Goal: Check status: Check status

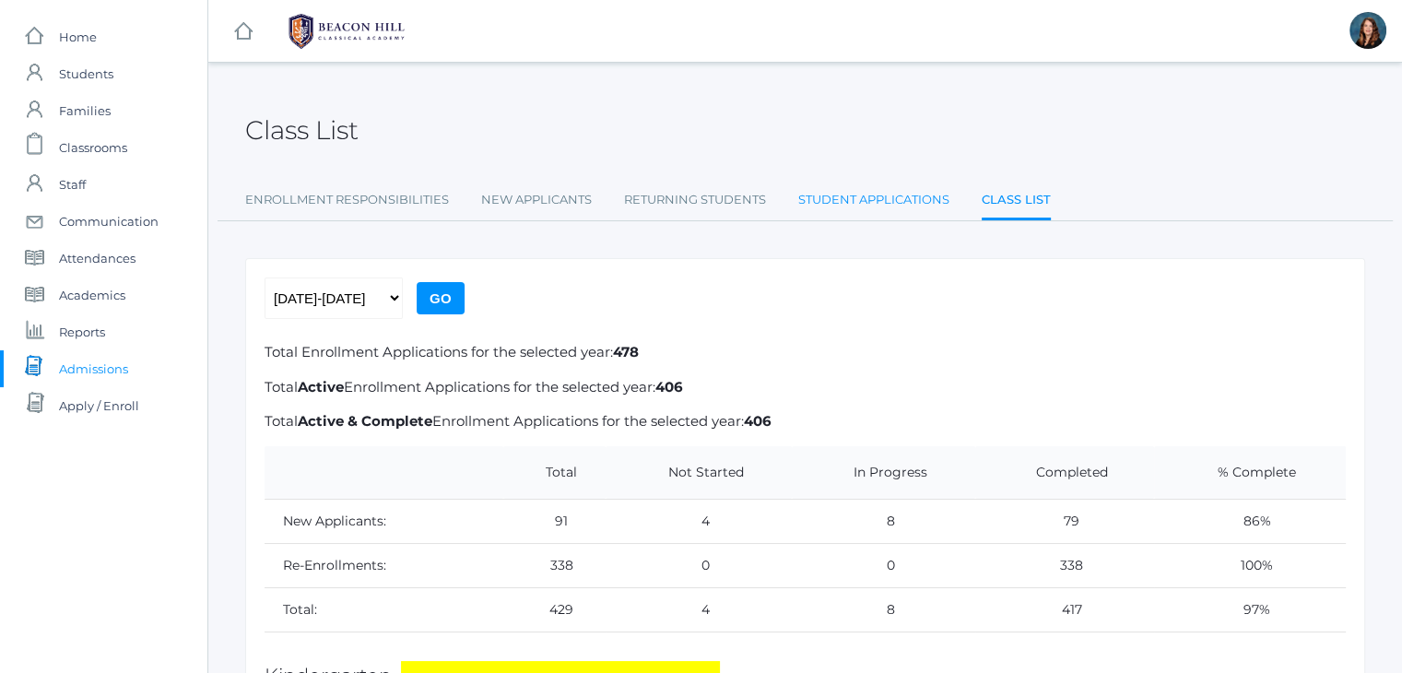
click at [899, 199] on link "Student Applications" at bounding box center [873, 200] width 151 height 37
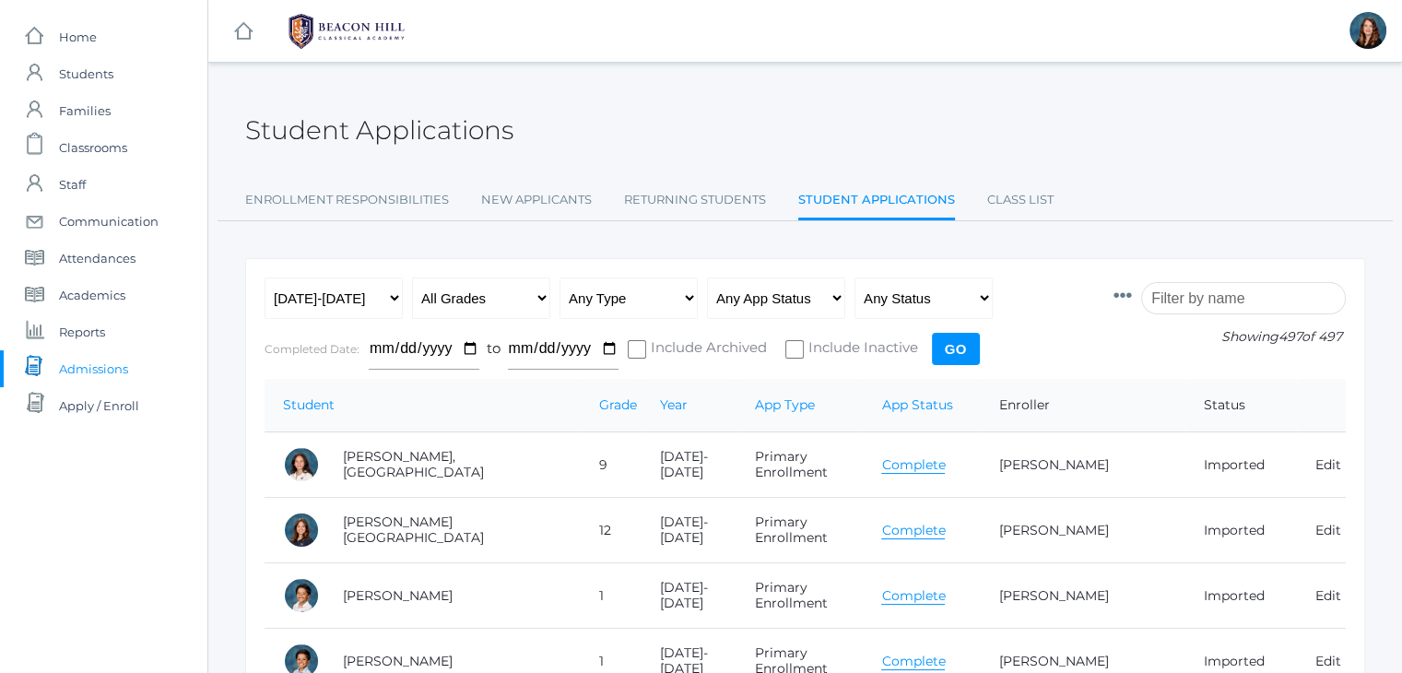
click at [1201, 301] on input "search" at bounding box center [1243, 298] width 205 height 32
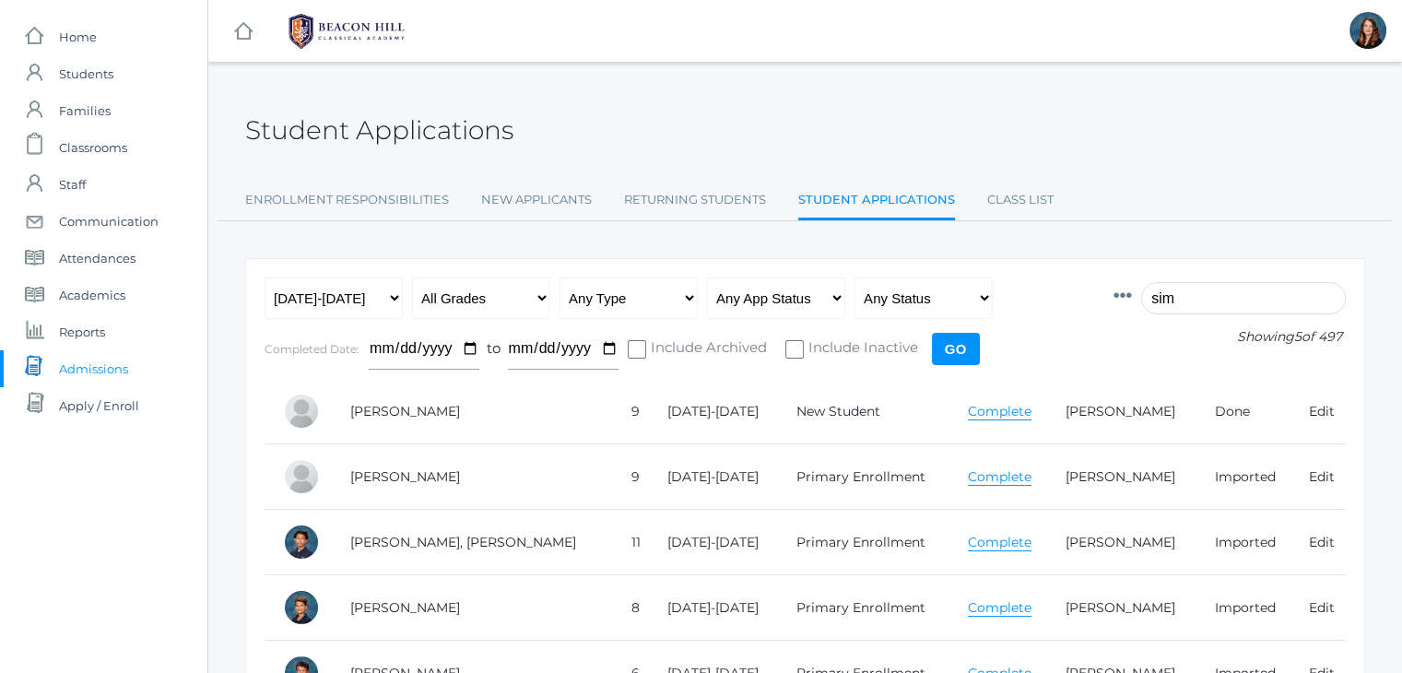
click at [968, 477] on link "Complete" at bounding box center [1000, 477] width 64 height 18
click at [1178, 300] on input "sim" at bounding box center [1243, 298] width 205 height 32
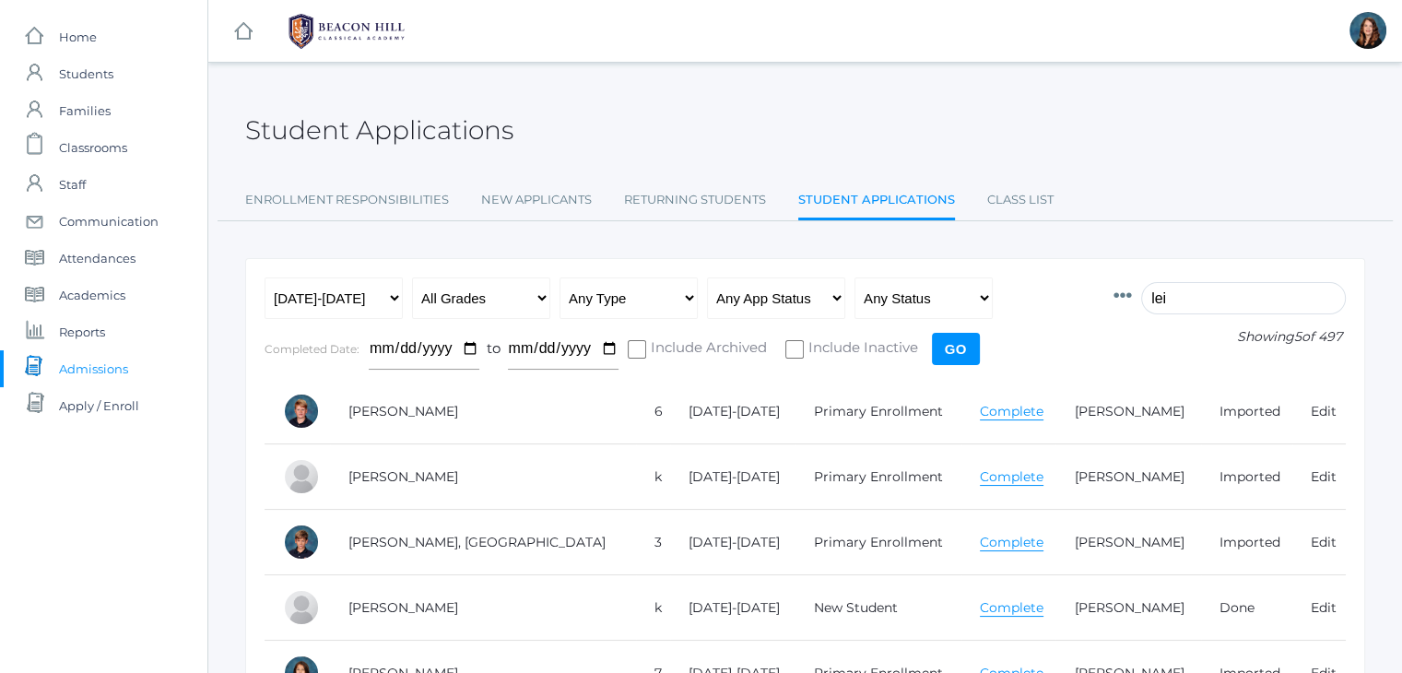
click at [980, 416] on link "Complete" at bounding box center [1012, 412] width 64 height 18
click at [1179, 300] on input "lei" at bounding box center [1243, 298] width 205 height 32
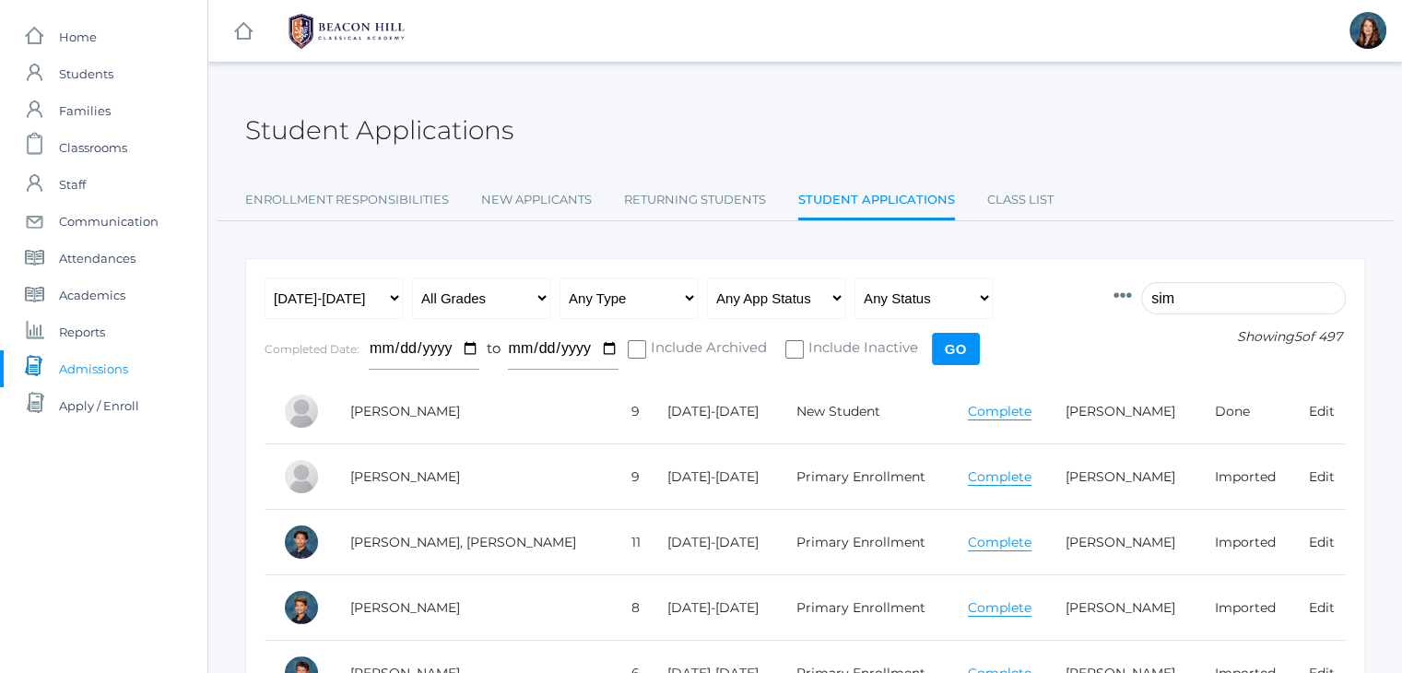
click at [968, 474] on link "Complete" at bounding box center [1000, 477] width 64 height 18
click at [1171, 294] on input "sim" at bounding box center [1243, 298] width 205 height 32
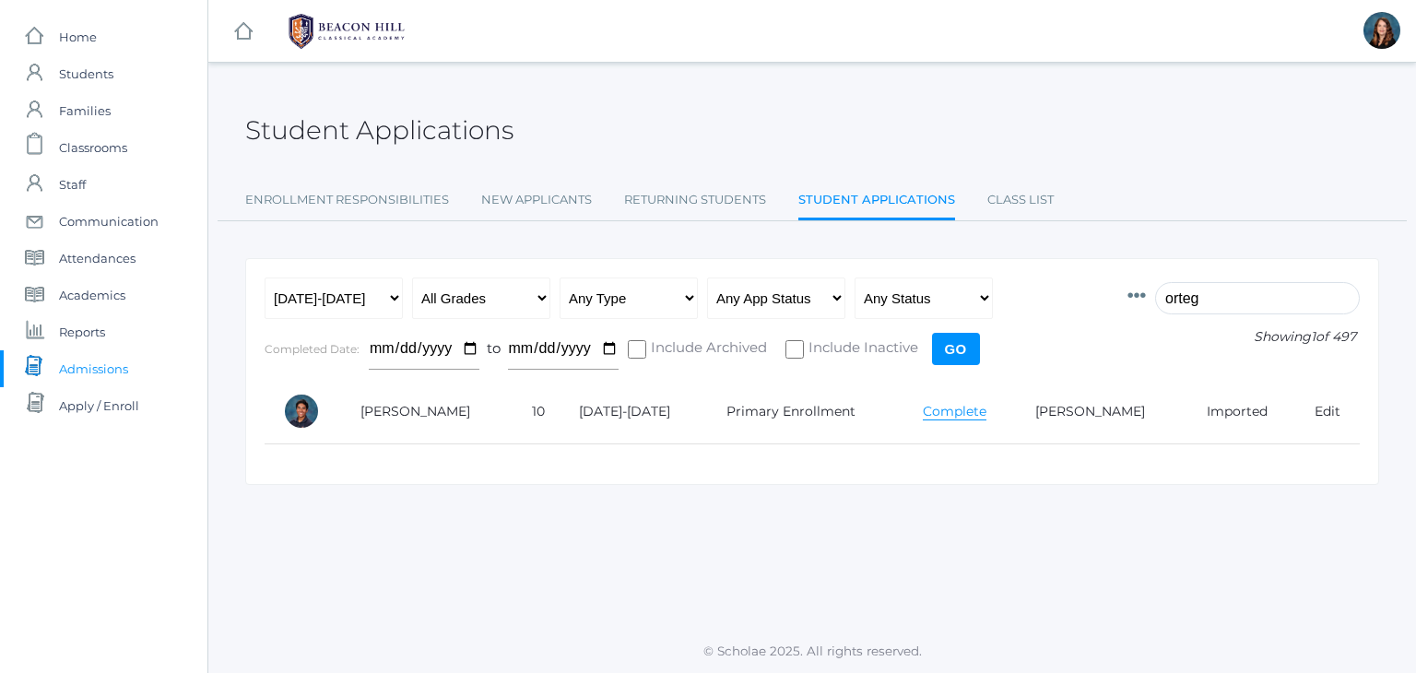
click at [948, 407] on link "Complete" at bounding box center [955, 412] width 64 height 18
click at [1202, 296] on input "orteg" at bounding box center [1257, 298] width 205 height 32
click at [1202, 296] on input "e" at bounding box center [1257, 298] width 205 height 32
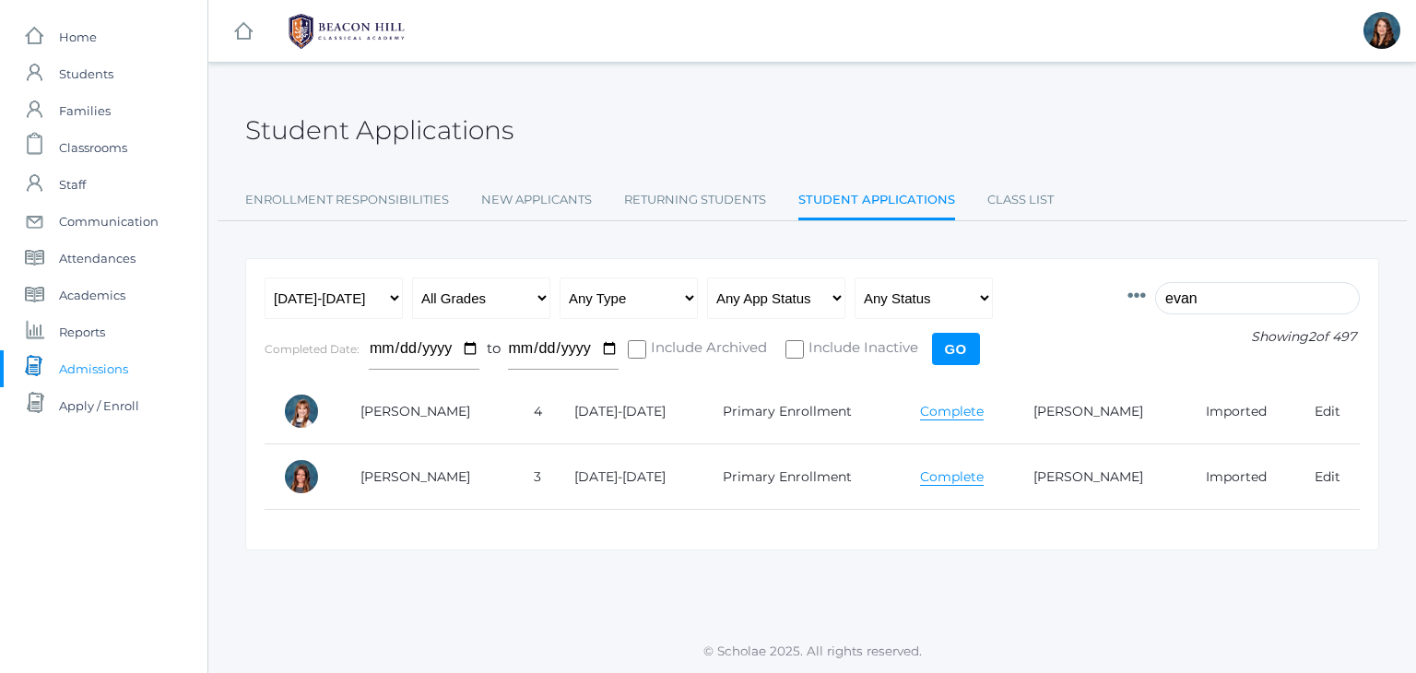
type input "evan"
click at [947, 418] on link "Complete" at bounding box center [952, 412] width 64 height 18
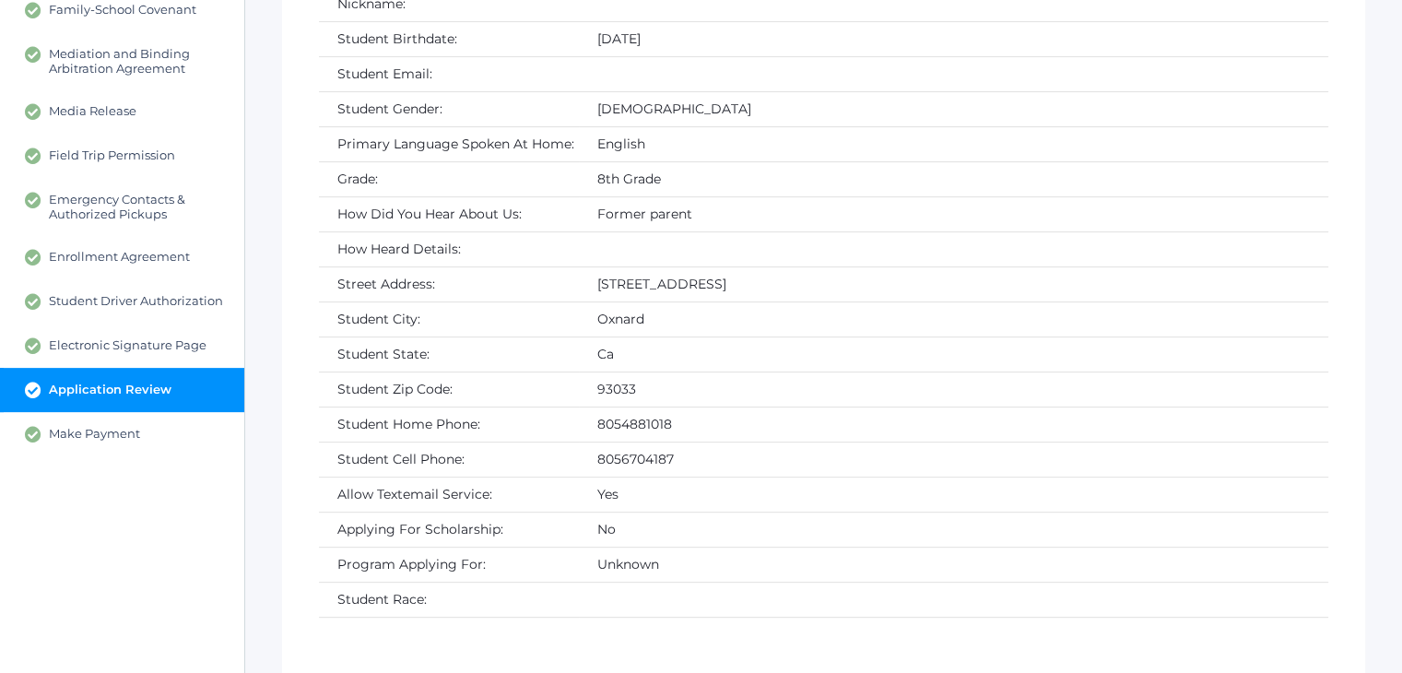
scroll to position [524, 0]
click at [163, 434] on link "Make Payment" at bounding box center [122, 433] width 244 height 44
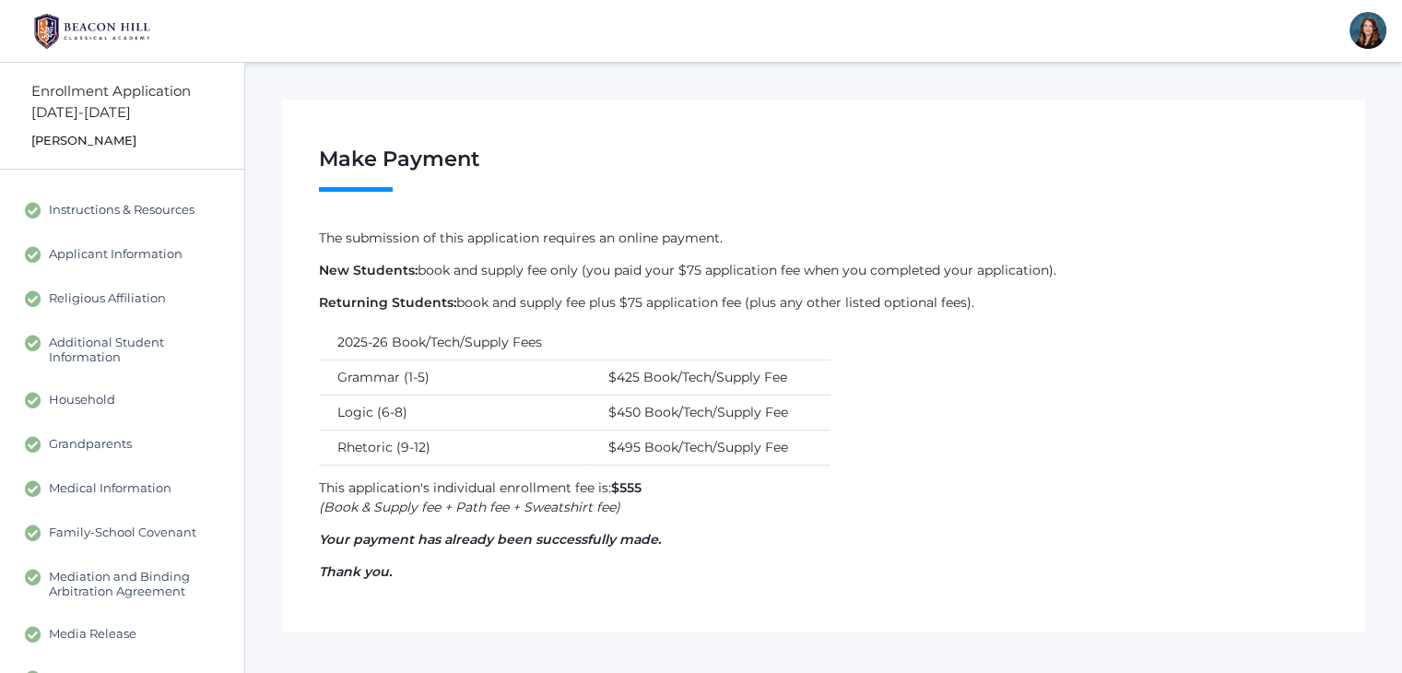
click at [328, 505] on em "(Book & Supply fee + Path fee + Sweatshirt fee)" at bounding box center [469, 507] width 301 height 17
drag, startPoint x: 454, startPoint y: 505, endPoint x: 618, endPoint y: 502, distance: 164.2
click at [618, 502] on em "(Book & Supply fee + Path fee + Sweatshirt fee)" at bounding box center [469, 507] width 301 height 17
copy em "Path fee + Sweatshirt fee)"
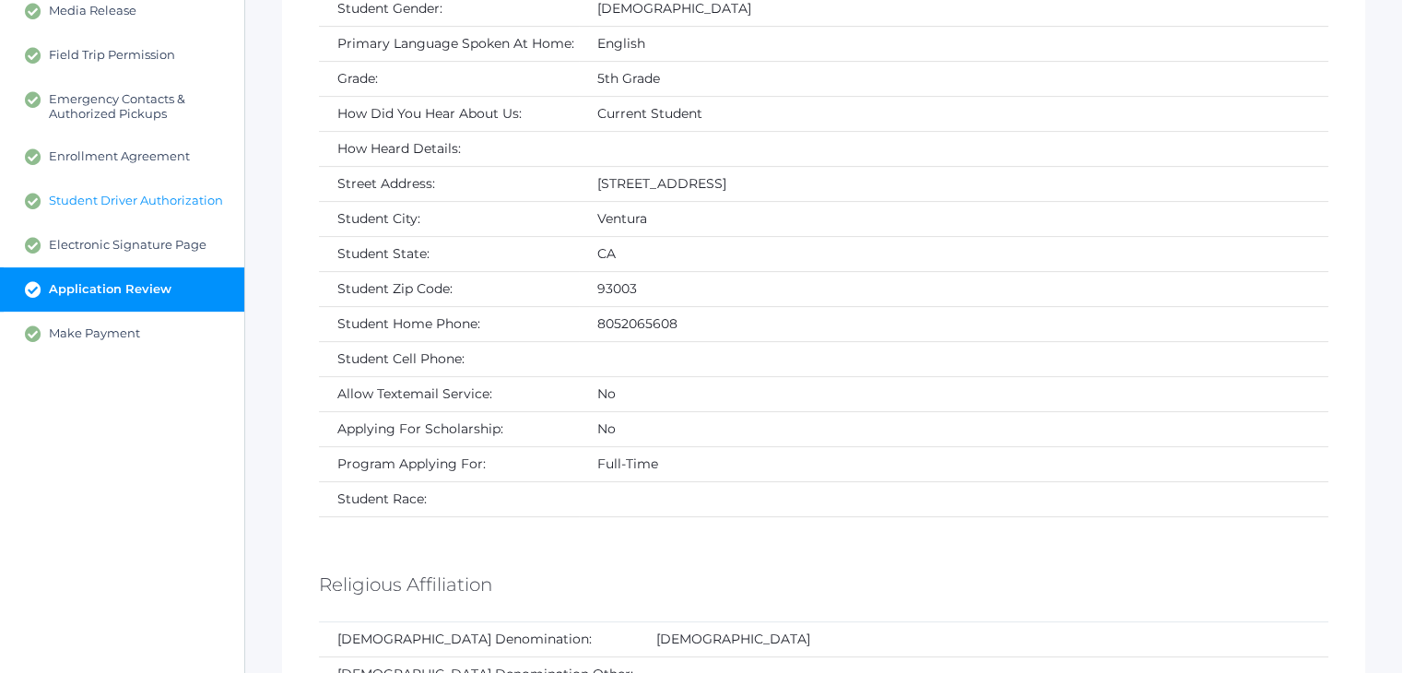
scroll to position [626, 0]
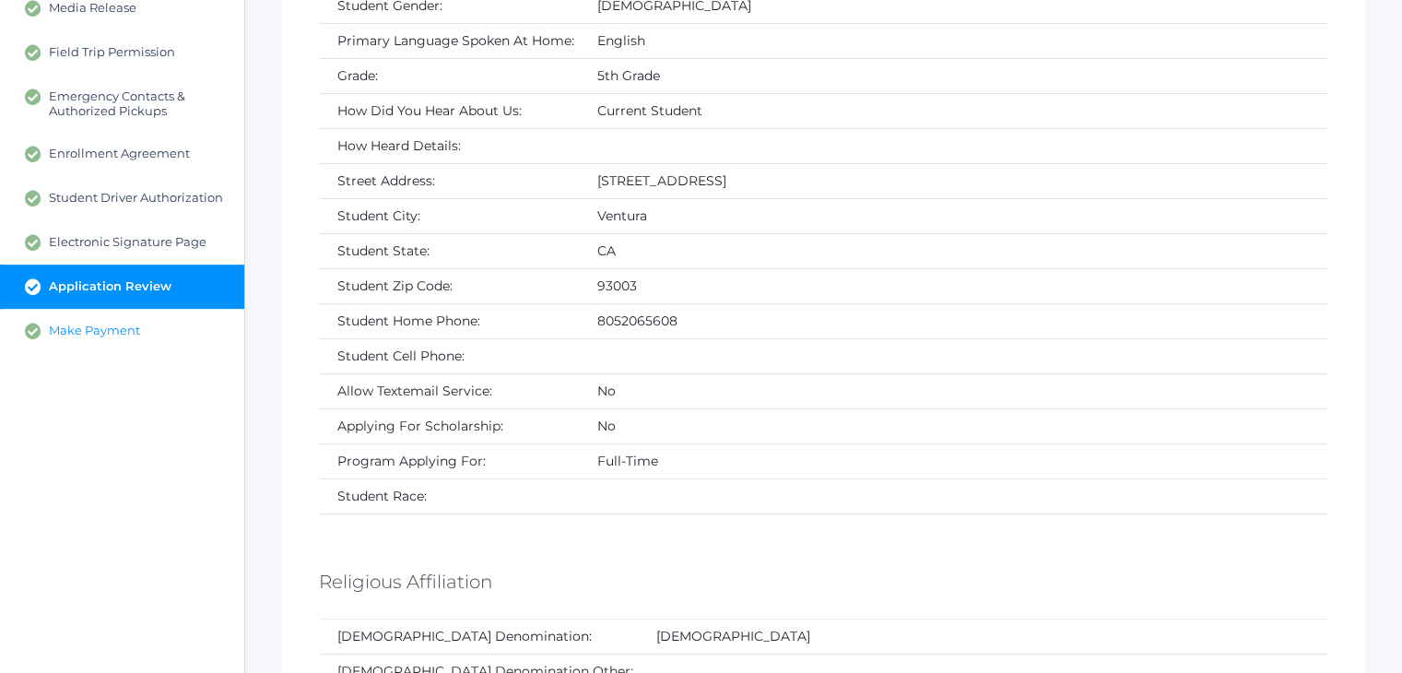
click at [96, 324] on span "Make Payment" at bounding box center [94, 331] width 91 height 17
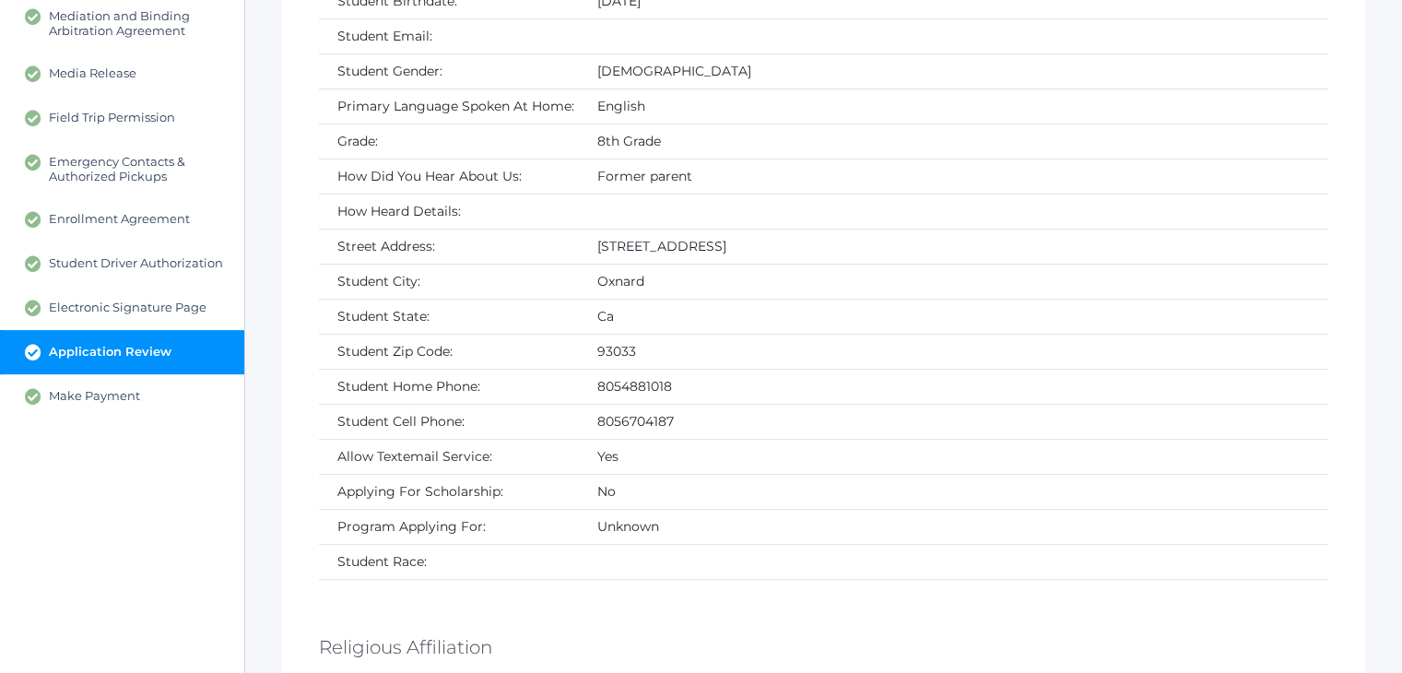
scroll to position [561, 0]
click at [133, 382] on link "Make Payment" at bounding box center [122, 396] width 244 height 44
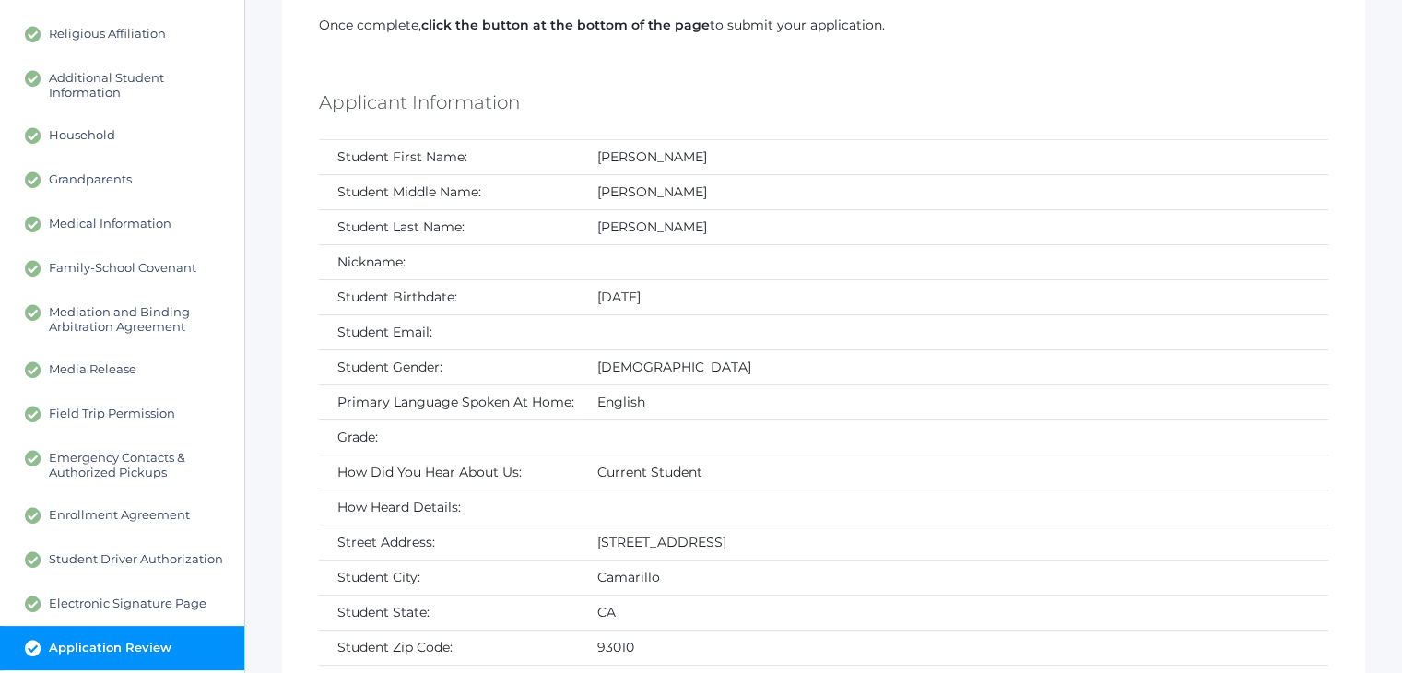
scroll to position [372, 0]
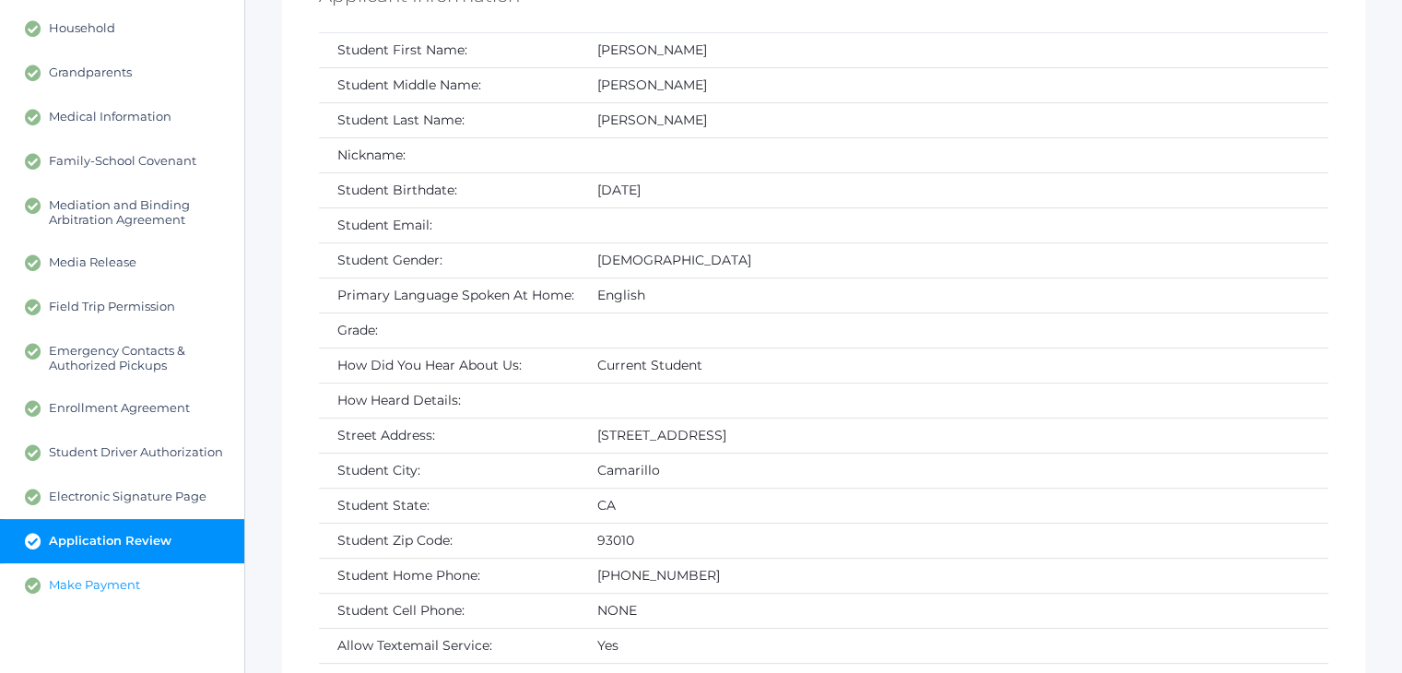
click at [135, 573] on link "Make Payment" at bounding box center [122, 585] width 244 height 44
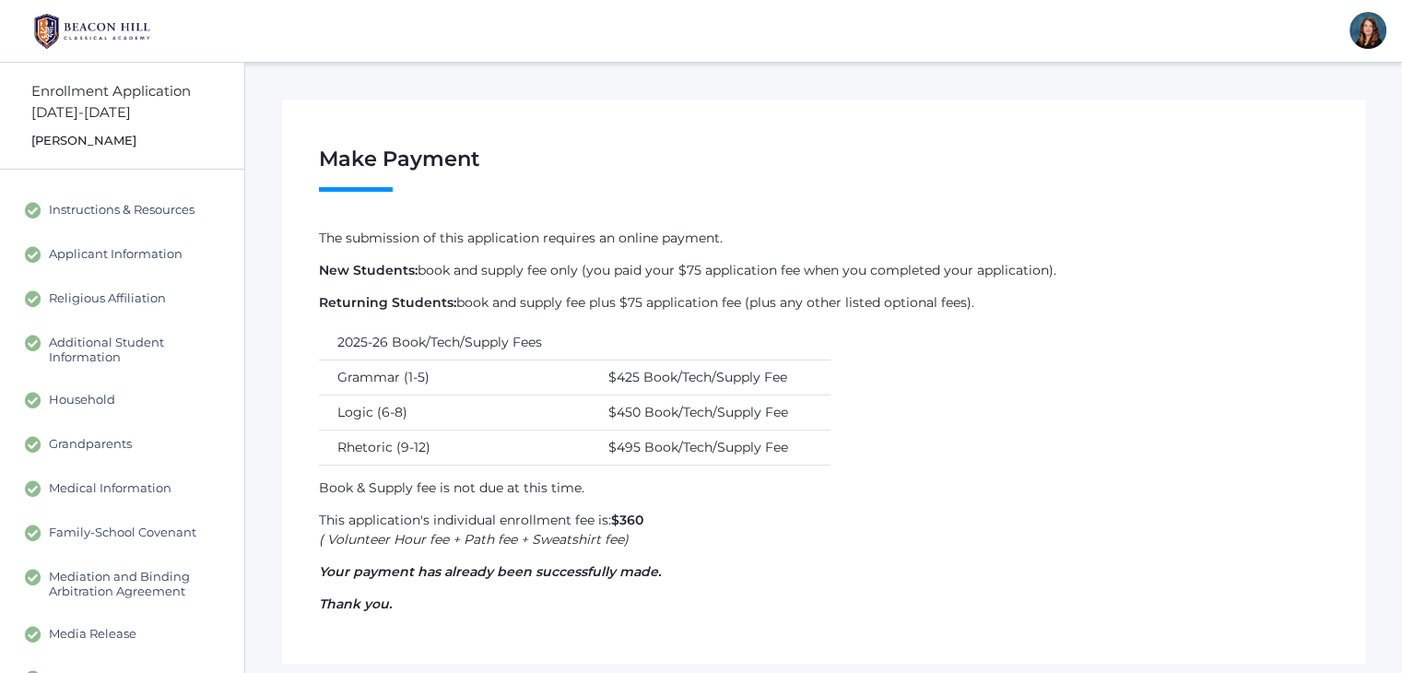
drag, startPoint x: 621, startPoint y: 537, endPoint x: 329, endPoint y: 542, distance: 292.3
click at [329, 542] on em "( Volunteer Hour fee + Path fee + Sweatshirt fee)" at bounding box center [474, 539] width 310 height 17
copy em "Volunteer Hour fee + Path fee + Sweatshirt fee"
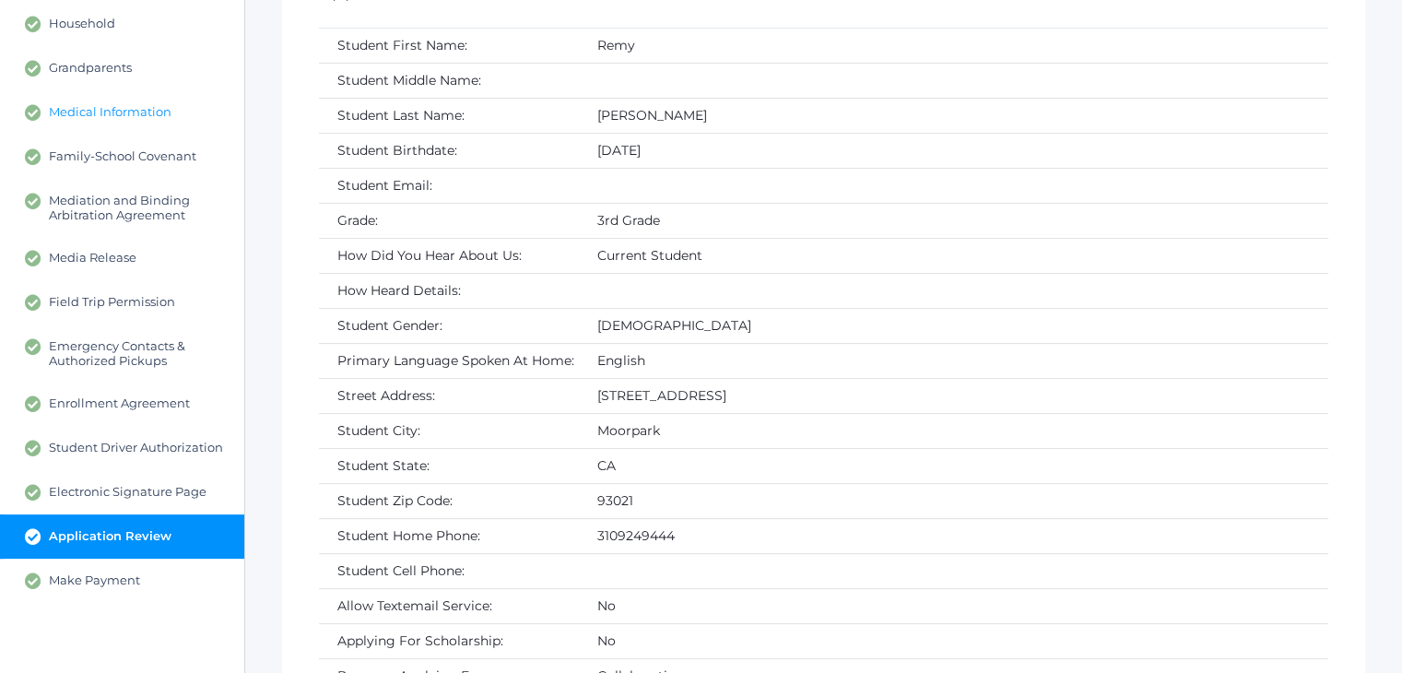
scroll to position [389, 0]
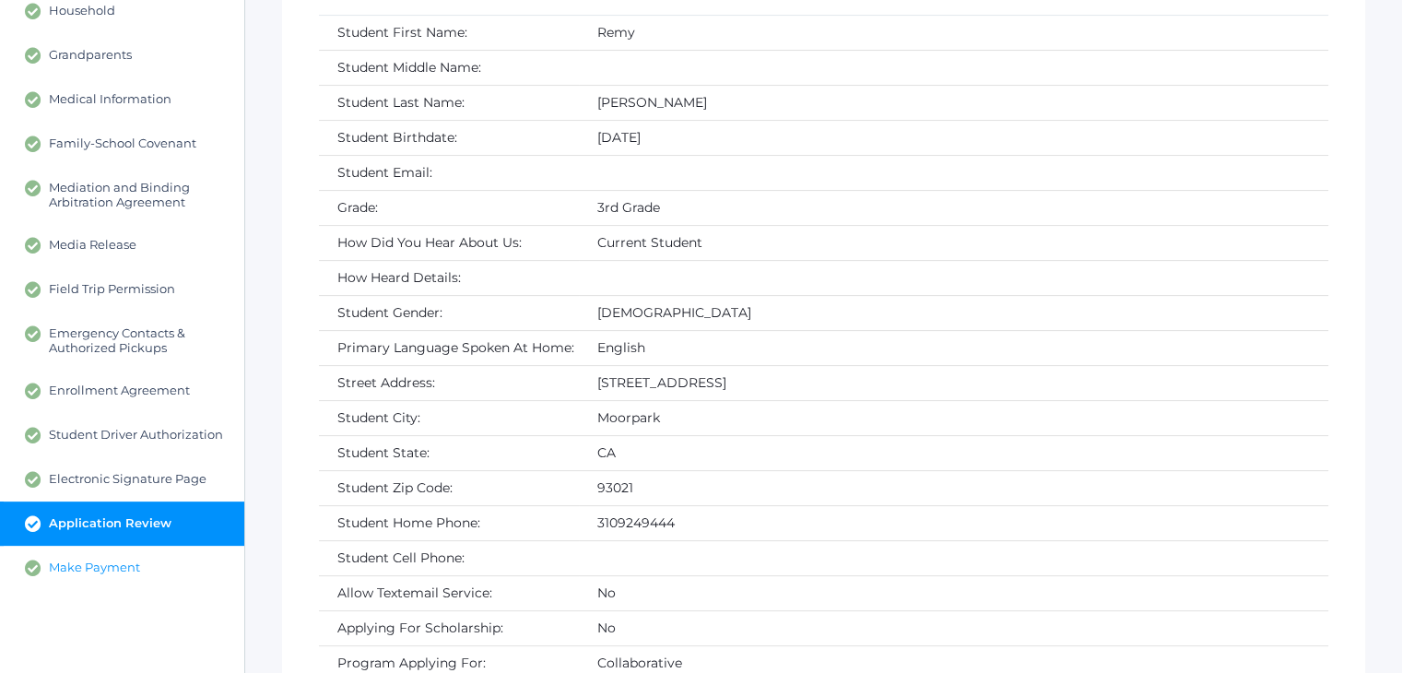
click at [147, 562] on link "Make Payment" at bounding box center [122, 568] width 244 height 44
